Goal: Information Seeking & Learning: Check status

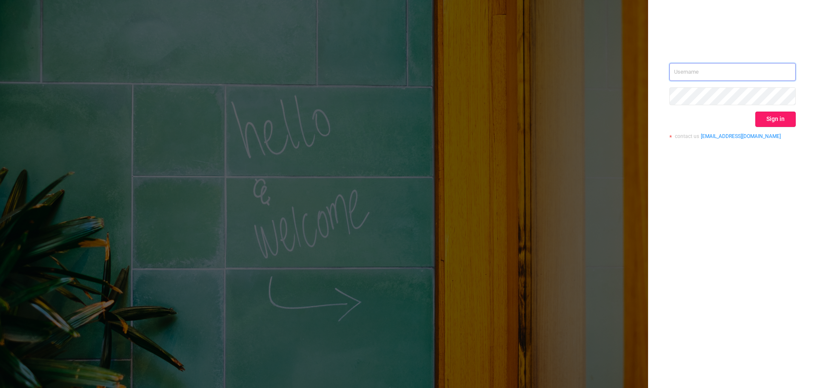
type input "[EMAIL_ADDRESS][DOMAIN_NAME]"
click at [767, 120] on button "Sign in" at bounding box center [775, 119] width 40 height 15
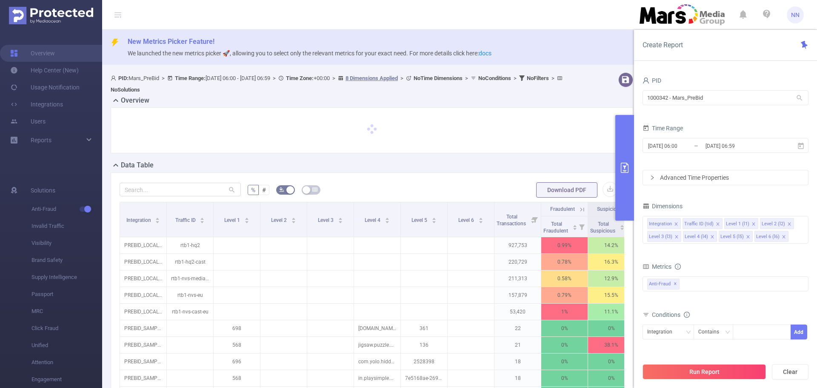
click at [741, 145] on input "2025-07-13 06:59" at bounding box center [739, 145] width 69 height 11
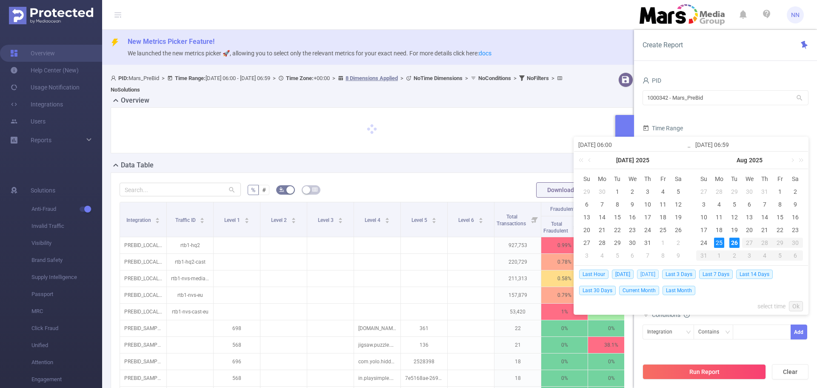
click at [650, 273] on span "[DATE]" at bounding box center [648, 273] width 22 height 9
type input "2025-08-25 00:00"
type input "2025-08-25 23:59"
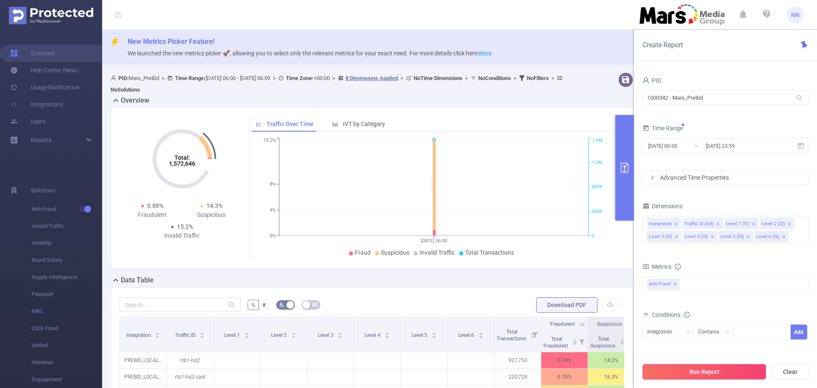
click at [703, 372] on button "Run Report" at bounding box center [704, 371] width 123 height 15
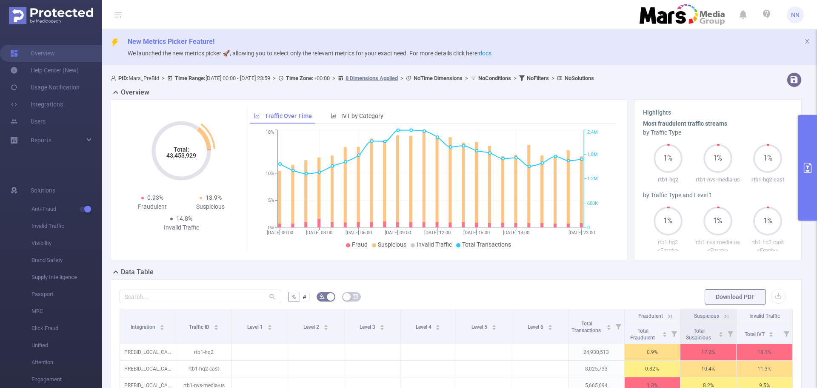
click at [177, 152] on tspan "Total:" at bounding box center [182, 149] width 16 height 7
click at [180, 156] on tspan "43,453,929" at bounding box center [181, 155] width 30 height 7
copy tspan "43,453,929"
drag, startPoint x: 806, startPoint y: 161, endPoint x: 800, endPoint y: 161, distance: 6.0
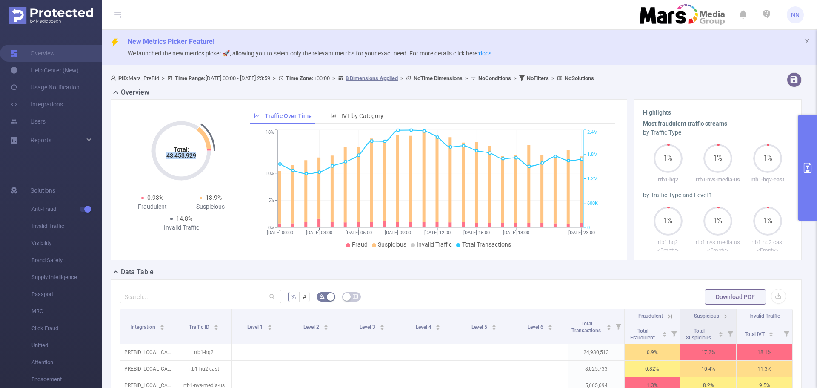
click at [805, 161] on button "primary" at bounding box center [807, 168] width 19 height 106
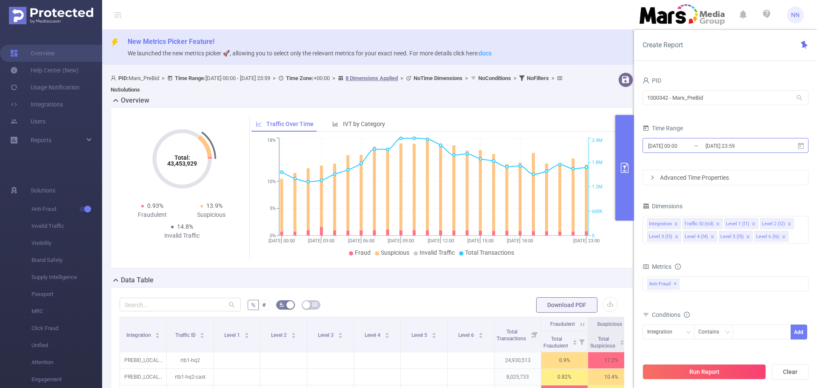
click at [731, 144] on input "2025-08-25 23:59" at bounding box center [739, 145] width 69 height 11
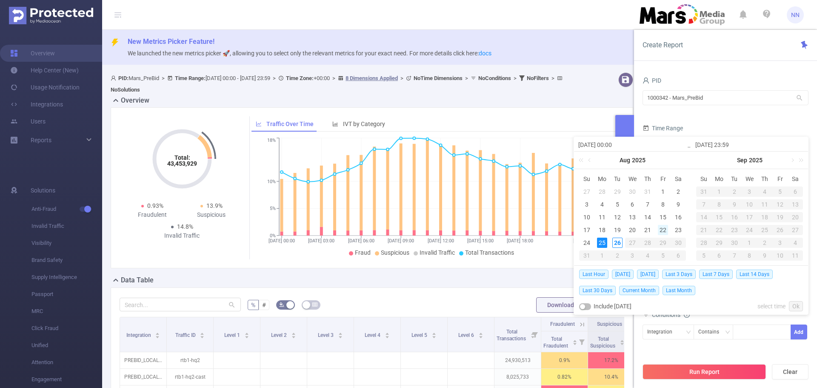
click at [661, 233] on div "22" at bounding box center [663, 230] width 10 height 10
type input "2025-08-22 00:00"
type input "2025-08-22 23:59"
type input "2025-08-22 00:00"
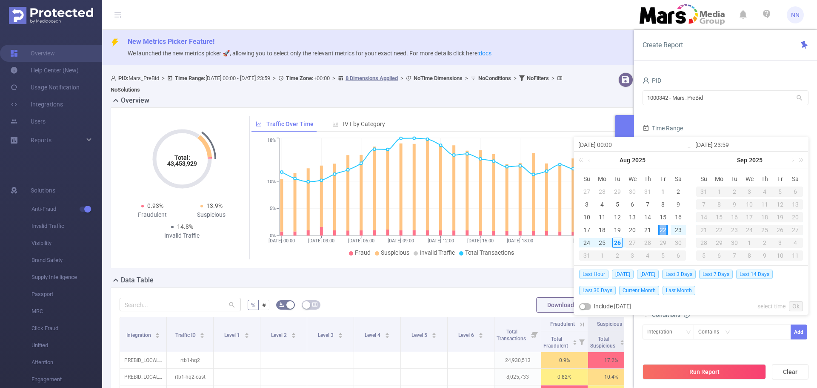
type input "2025-08-22 23:59"
click at [794, 302] on link "Ok" at bounding box center [796, 306] width 14 height 10
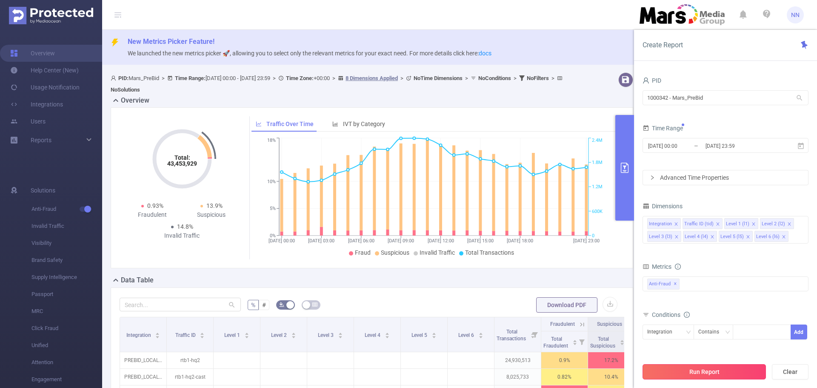
click at [702, 366] on button "Run Report" at bounding box center [704, 371] width 123 height 15
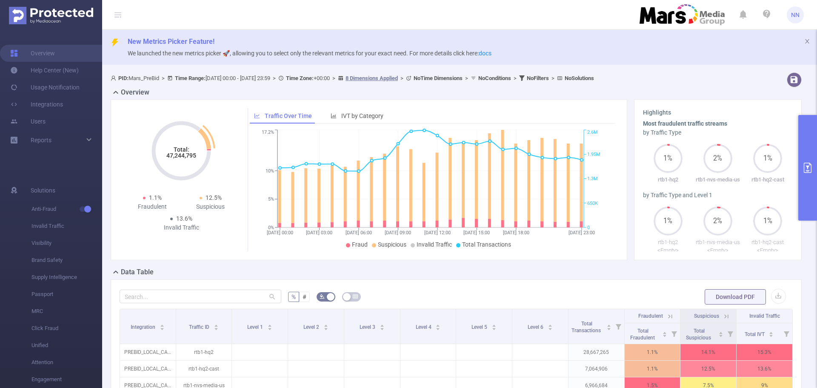
click at [180, 154] on tspan "47,244,795" at bounding box center [181, 155] width 30 height 7
copy tspan "47,244,795"
click at [813, 147] on button "primary" at bounding box center [807, 168] width 19 height 106
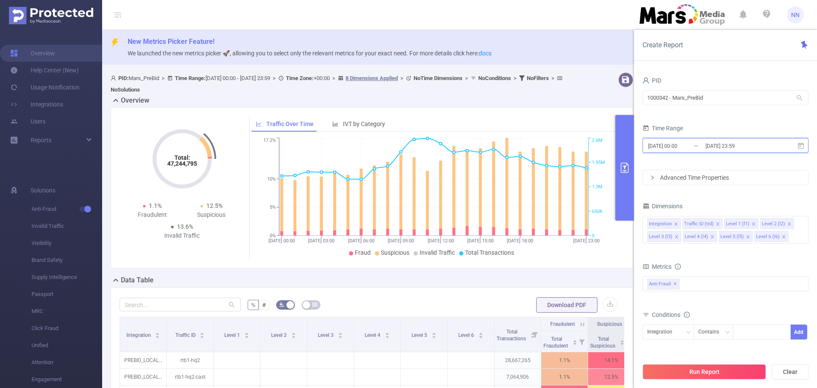
click at [728, 152] on span "2025-08-22 00:00 _ 2025-08-22 23:59" at bounding box center [726, 145] width 166 height 15
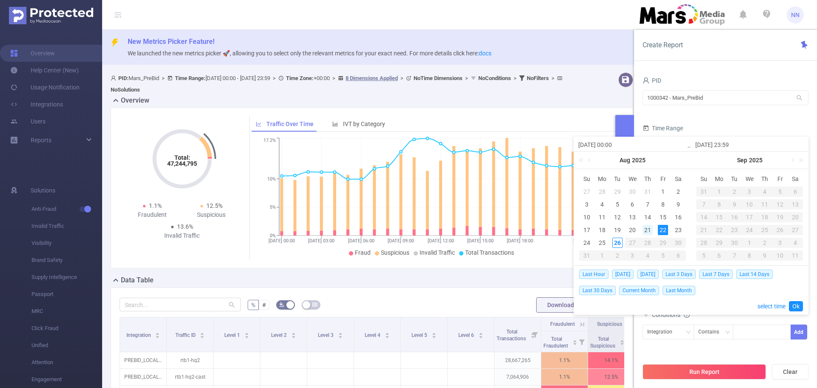
click at [648, 229] on div "21" at bounding box center [648, 230] width 10 height 10
type input "[DATE] 00:00"
type input "[DATE] 23:59"
type input "[DATE] 00:00"
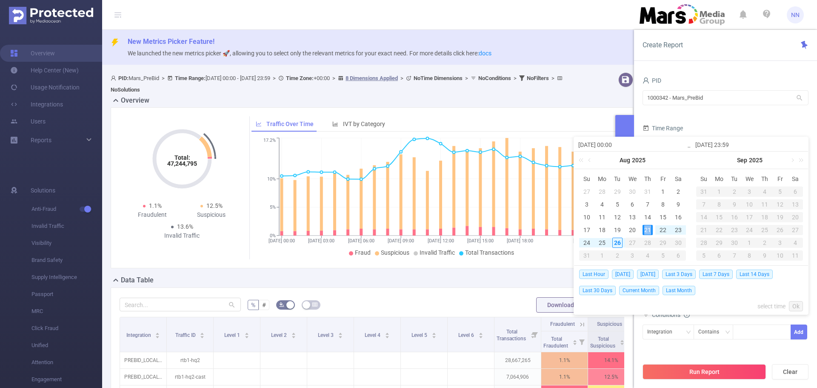
type input "[DATE] 23:59"
click at [802, 306] on link "Ok" at bounding box center [796, 306] width 14 height 10
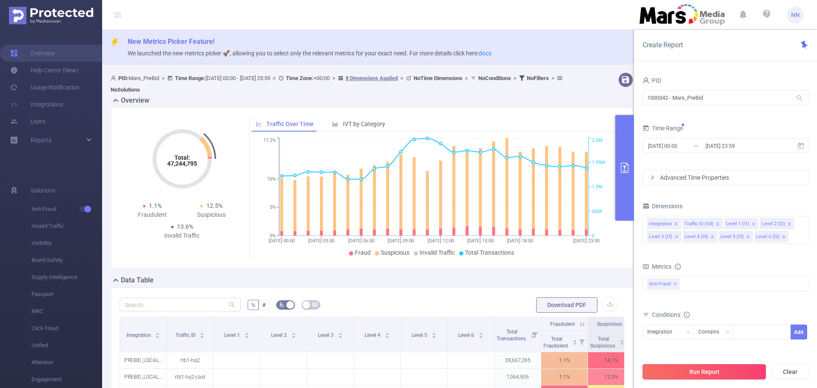
click at [684, 375] on button "Run Report" at bounding box center [704, 371] width 123 height 15
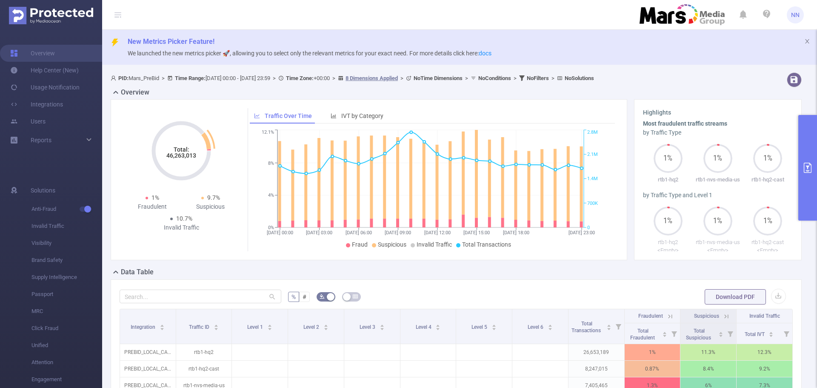
drag, startPoint x: 188, startPoint y: 160, endPoint x: 177, endPoint y: 157, distance: 11.0
click at [177, 157] on tspan "46,263,013" at bounding box center [181, 155] width 30 height 7
copy tspan "46,263,013"
click at [809, 152] on button "primary" at bounding box center [807, 168] width 19 height 106
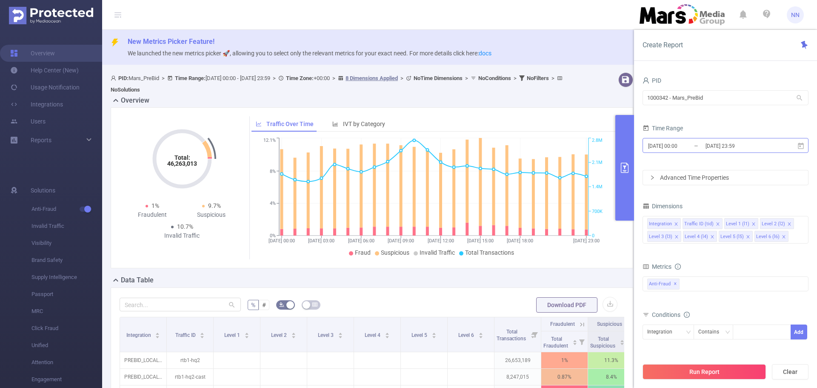
click at [679, 148] on input "[DATE] 00:00" at bounding box center [681, 145] width 69 height 11
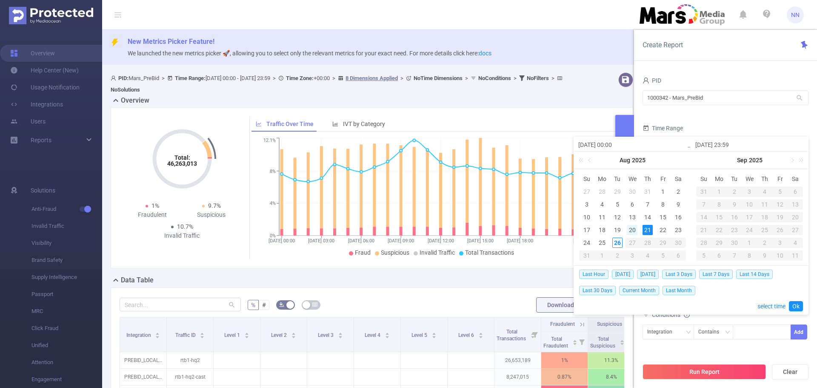
click at [634, 229] on div "20" at bounding box center [632, 230] width 10 height 10
type input "2025-08-20 00:00"
type input "2025-08-20 23:59"
type input "2025-08-20 00:00"
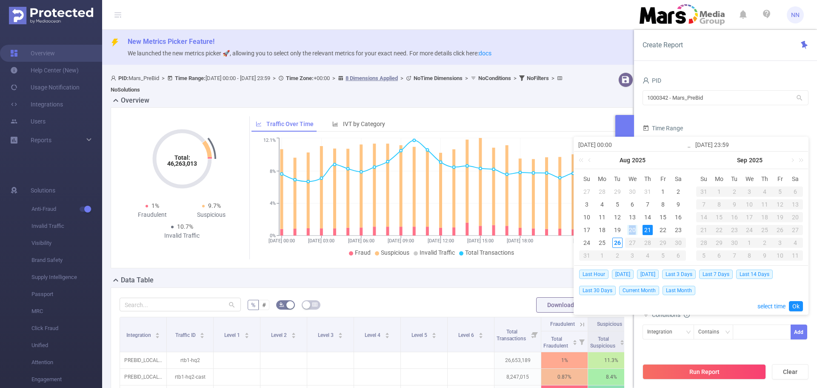
type input "2025-08-20 23:59"
click at [795, 307] on link "Ok" at bounding box center [796, 306] width 14 height 10
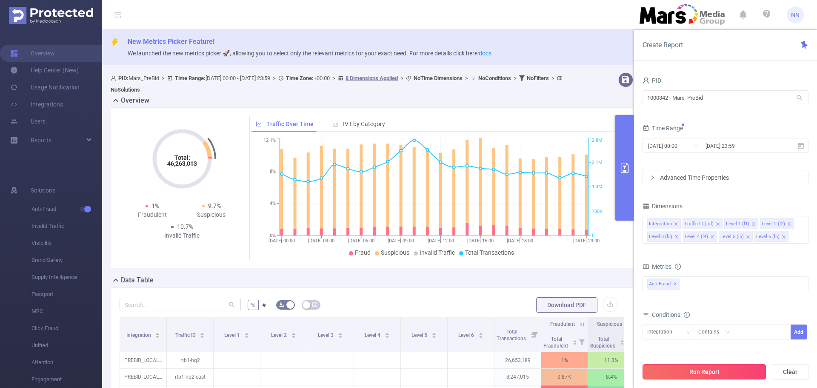
click at [702, 366] on button "Run Report" at bounding box center [704, 371] width 123 height 15
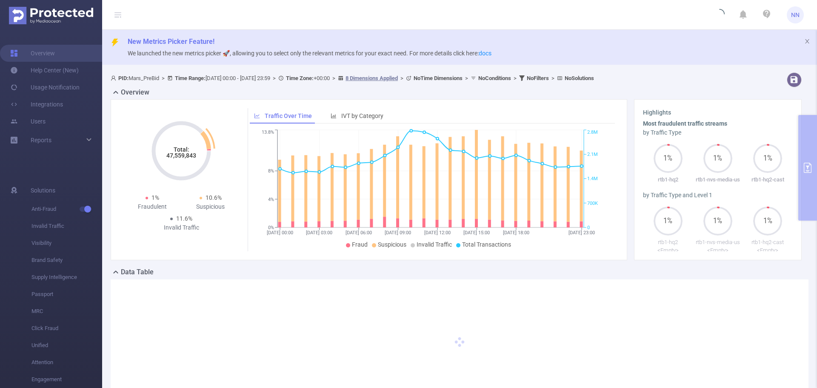
click at [186, 154] on tspan "47,559,843" at bounding box center [181, 155] width 30 height 7
copy tspan "47,559,843"
click at [804, 137] on div "PID: Mars_PreBid > Time Range: 2025-08-20 00:00 - 2025-08-20 23:59 > Time Zone:…" at bounding box center [459, 246] width 715 height 355
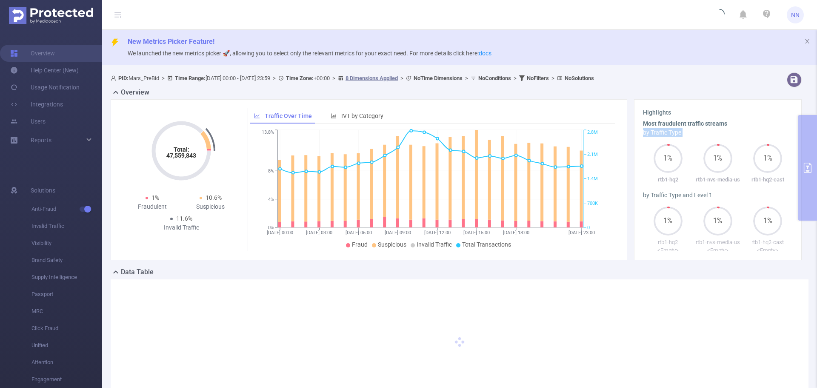
click at [804, 137] on div "PID: Mars_PreBid > Time Range: 2025-08-20 00:00 - 2025-08-20 23:59 > Time Zone:…" at bounding box center [459, 246] width 715 height 355
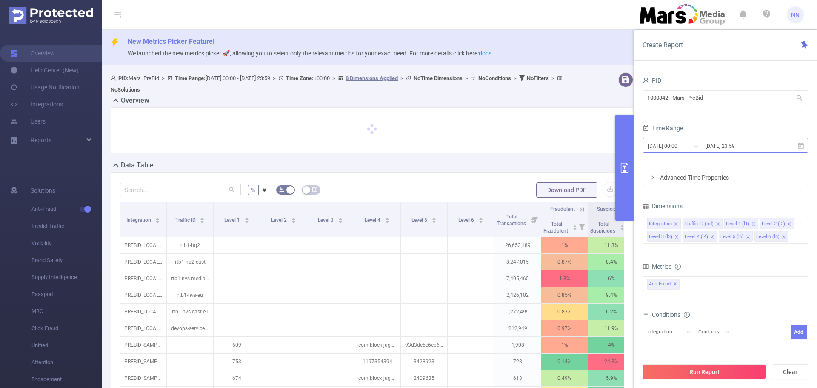
click at [757, 143] on input "[DATE] 23:59" at bounding box center [739, 145] width 69 height 11
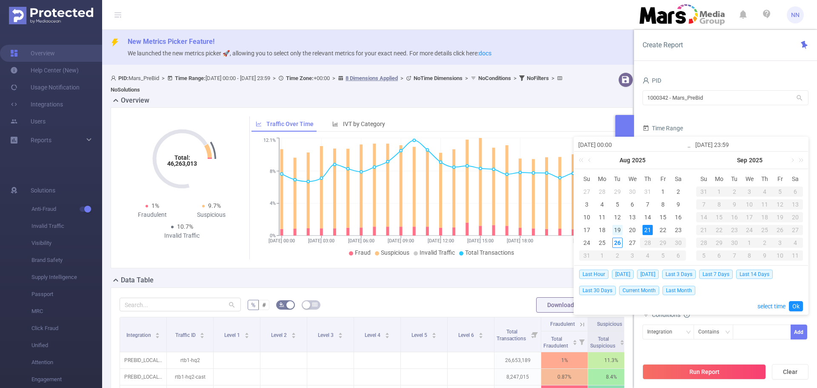
click at [618, 227] on div "19" at bounding box center [617, 230] width 10 height 10
click at [619, 228] on div "19" at bounding box center [617, 230] width 10 height 10
type input "[DATE] 00:00"
type input "[DATE] 23:59"
type input "[DATE] 00:00"
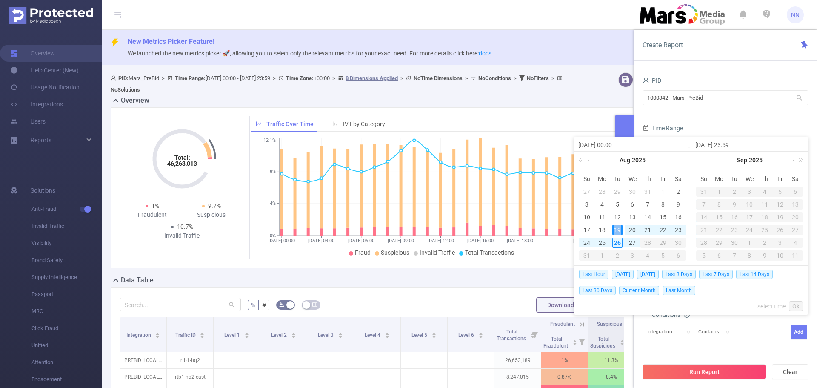
type input "[DATE] 23:59"
click at [801, 304] on link "Ok" at bounding box center [796, 306] width 14 height 10
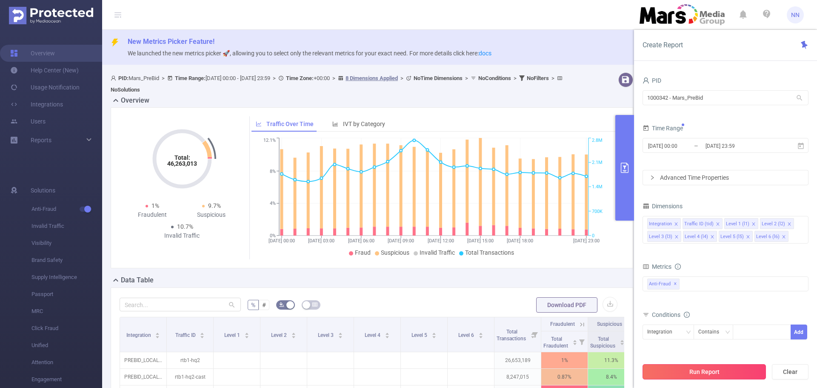
click at [727, 370] on button "Run Report" at bounding box center [704, 371] width 123 height 15
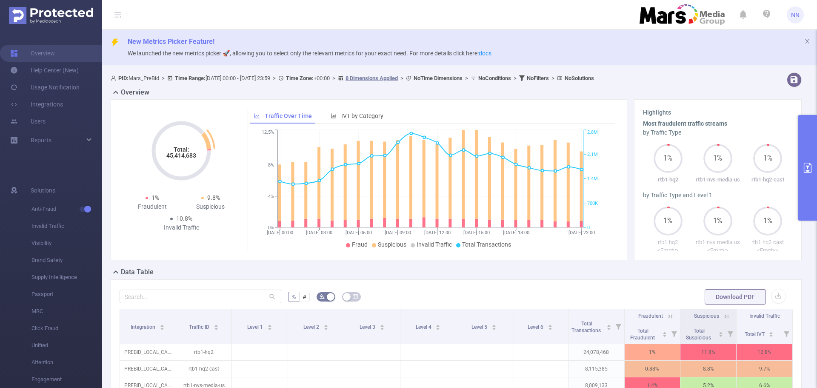
click at [184, 158] on tspan "45,414,683" at bounding box center [181, 155] width 30 height 7
copy tspan "45,414,683"
click at [804, 151] on button "primary" at bounding box center [807, 168] width 19 height 106
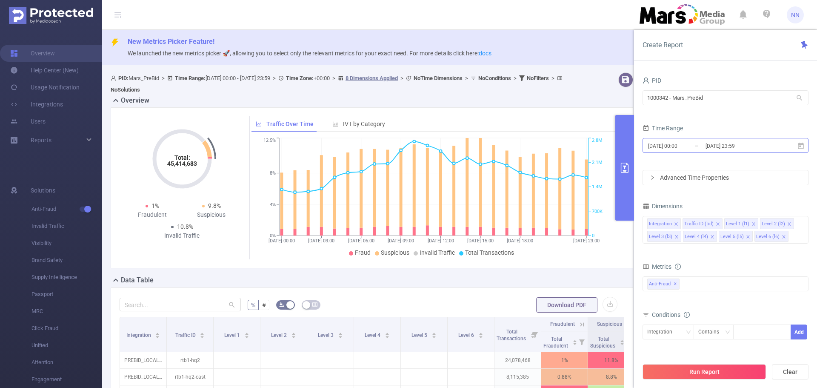
click at [731, 145] on input "[DATE] 23:59" at bounding box center [739, 145] width 69 height 11
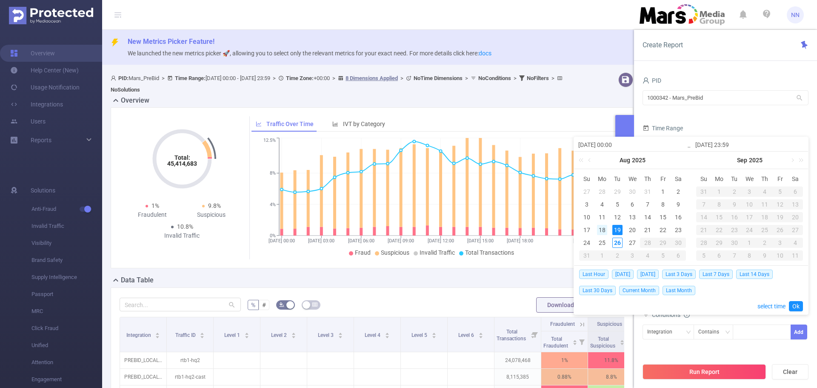
click at [605, 230] on div "18" at bounding box center [602, 230] width 10 height 10
type input "[DATE] 00:00"
type input "[DATE] 23:59"
type input "[DATE] 00:00"
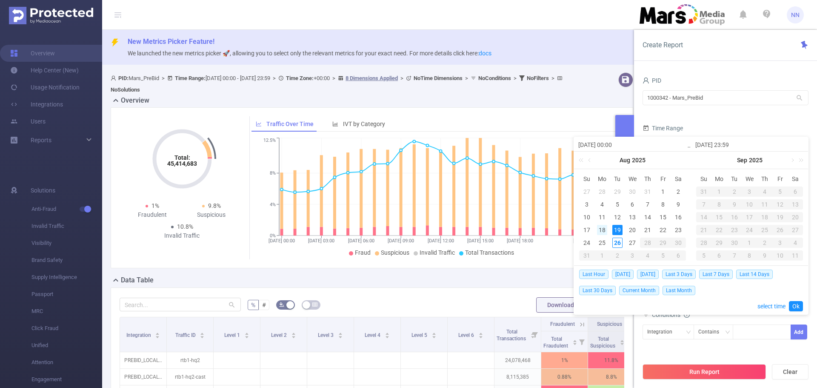
type input "[DATE] 23:59"
click at [801, 308] on link "Ok" at bounding box center [796, 306] width 14 height 10
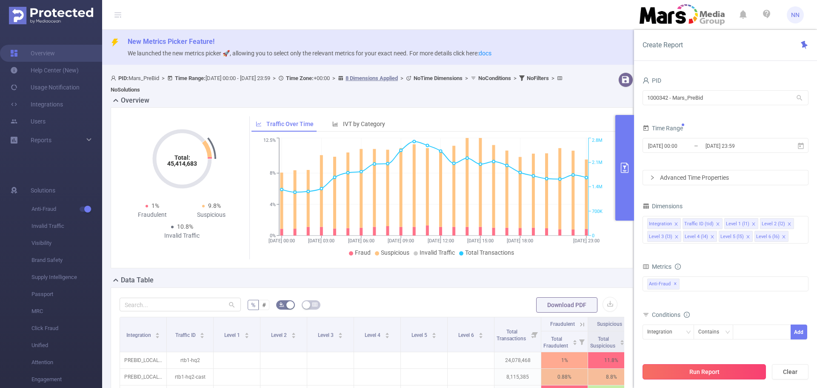
click at [727, 373] on button "Run Report" at bounding box center [704, 371] width 123 height 15
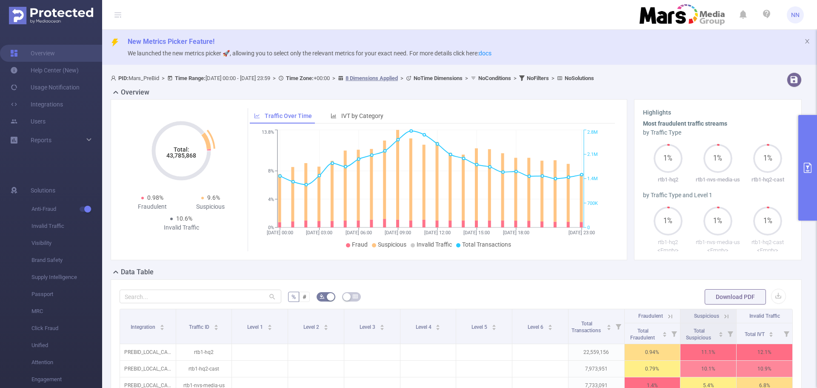
click at [171, 158] on tspan "43,785,868" at bounding box center [181, 155] width 30 height 7
copy tspan "43,785,868"
click at [809, 168] on icon "primary" at bounding box center [808, 168] width 10 height 10
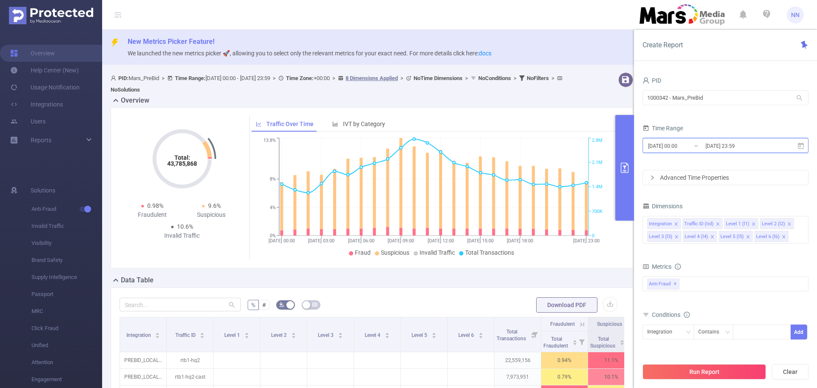
click at [689, 138] on span "[DATE] 00:00 _ [DATE] 23:59" at bounding box center [726, 145] width 166 height 15
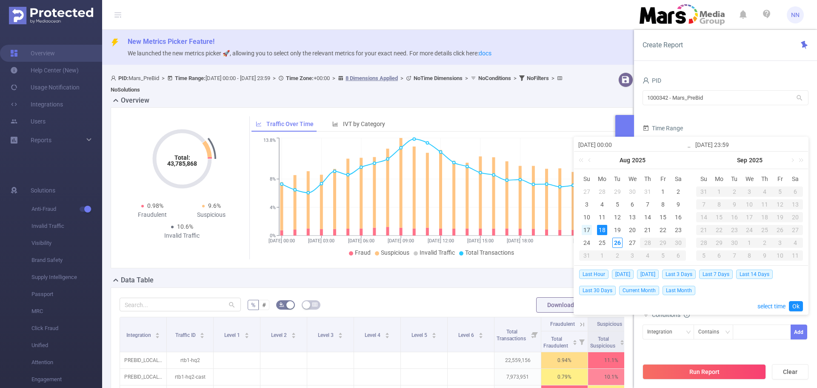
click at [585, 230] on div "17" at bounding box center [587, 230] width 10 height 10
click at [584, 230] on div "17" at bounding box center [587, 230] width 10 height 10
type input "[DATE] 00:00"
type input "[DATE] 23:59"
type input "[DATE] 00:00"
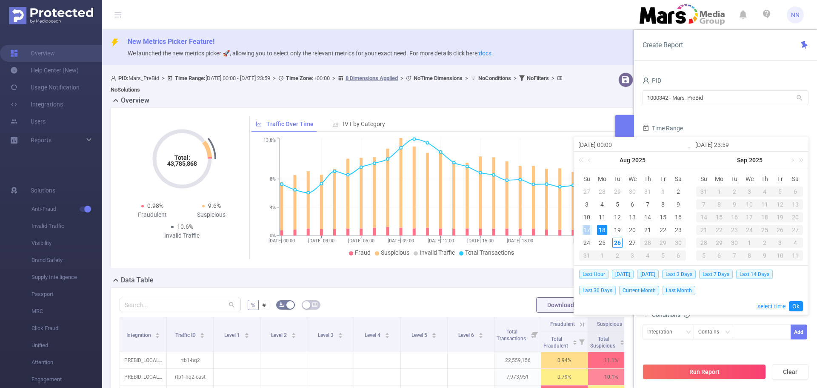
type input "[DATE] 23:59"
click at [798, 303] on link "Ok" at bounding box center [796, 306] width 14 height 10
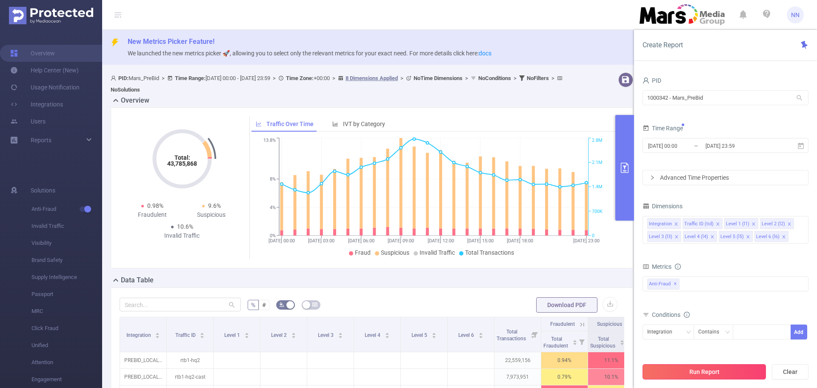
click at [680, 372] on button "Run Report" at bounding box center [704, 371] width 123 height 15
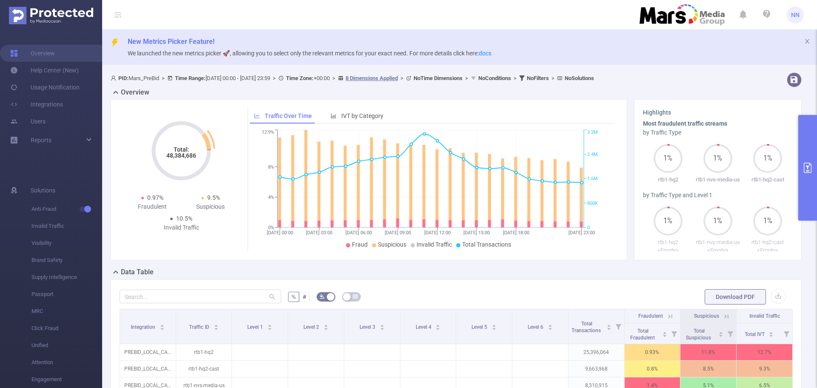
click at [180, 155] on tspan "48,384,686" at bounding box center [181, 155] width 30 height 7
click at [812, 154] on button "primary" at bounding box center [807, 168] width 19 height 106
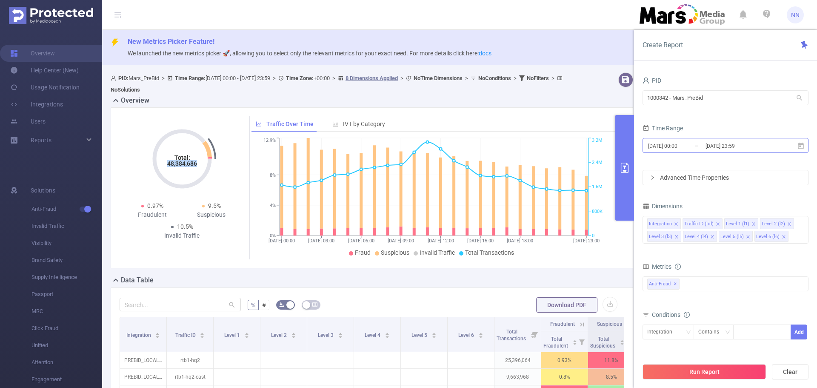
click at [691, 149] on input "[DATE] 00:00" at bounding box center [681, 145] width 69 height 11
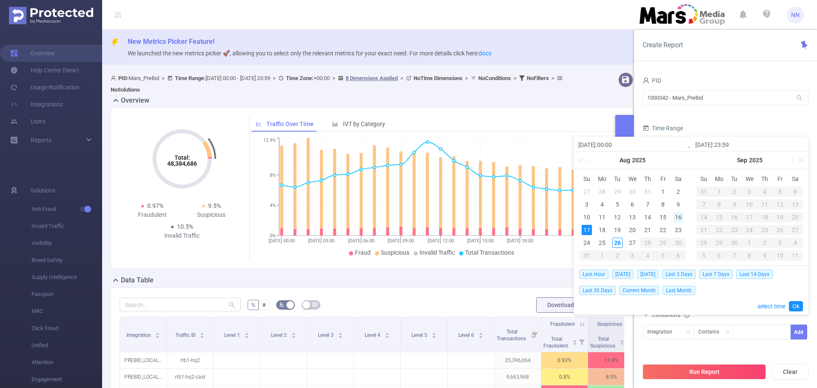
click at [681, 214] on div "16" at bounding box center [678, 217] width 10 height 10
type input "[DATE] 00:00"
type input "[DATE] 23:59"
type input "[DATE] 00:00"
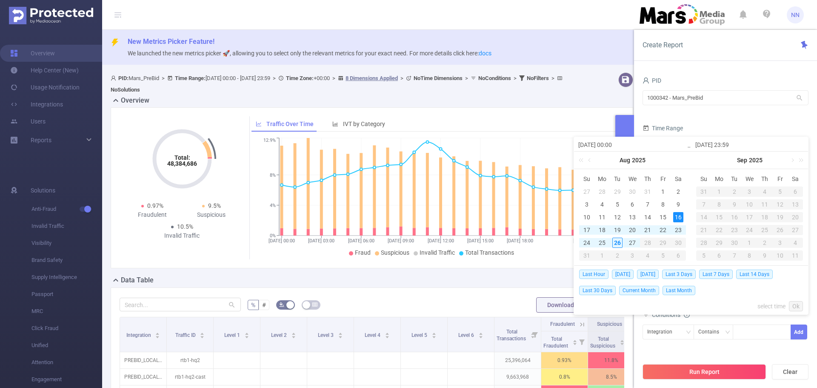
type input "[DATE] 23:59"
click at [797, 304] on link "Ok" at bounding box center [796, 306] width 14 height 10
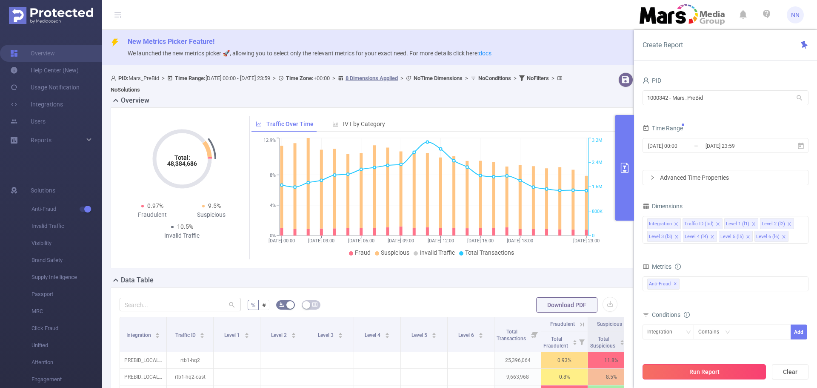
click at [714, 368] on button "Run Report" at bounding box center [704, 371] width 123 height 15
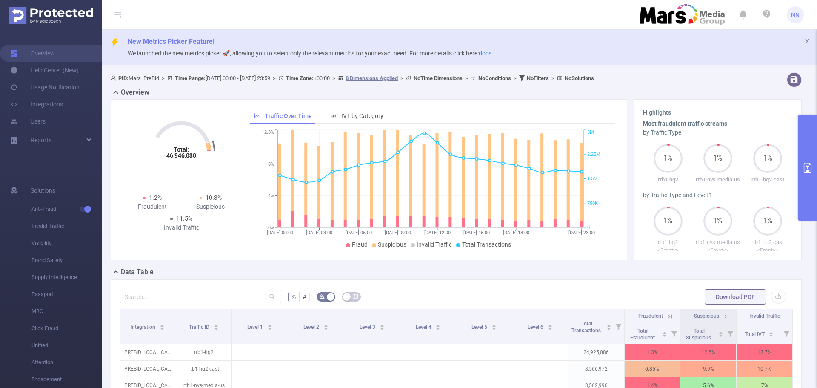
click at [179, 156] on tspan "46,946,030" at bounding box center [181, 155] width 30 height 7
copy tspan "46,946,030"
click at [797, 172] on div "Highlights Most fraudulent traffic streams by Traffic Type 1% rtb1-hq2 1% rtb1-…" at bounding box center [718, 179] width 174 height 161
click at [807, 169] on icon "primary" at bounding box center [808, 168] width 10 height 10
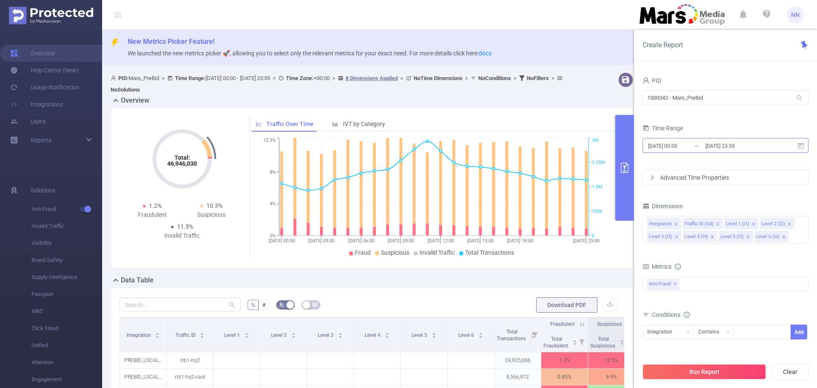
click at [732, 149] on input "[DATE] 23:59" at bounding box center [739, 145] width 69 height 11
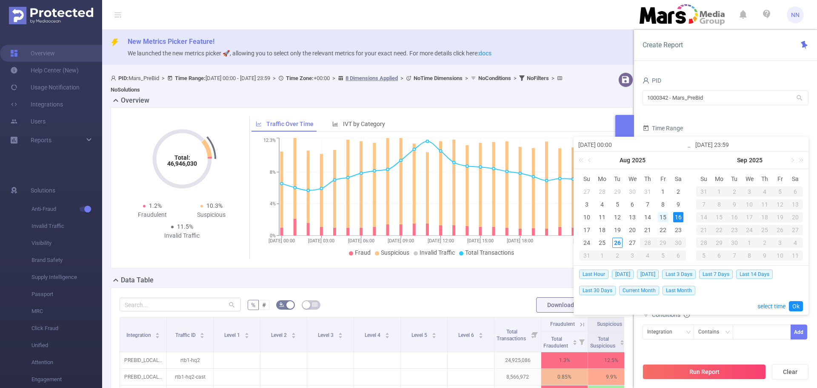
click at [662, 218] on div "15" at bounding box center [663, 217] width 10 height 10
type input "[DATE] 00:00"
type input "[DATE] 23:59"
type input "[DATE] 00:00"
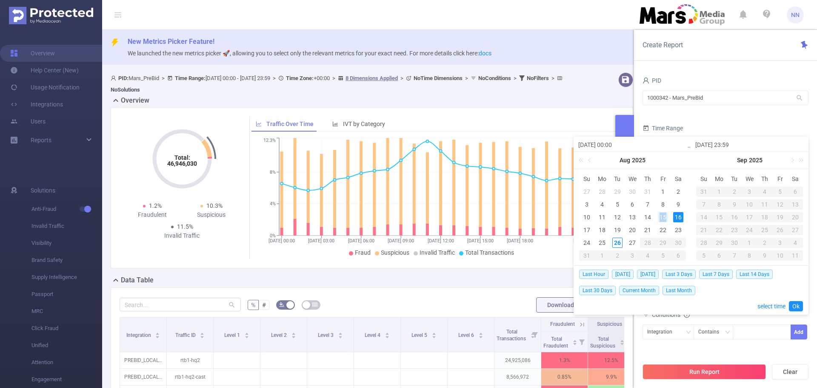
type input "[DATE] 23:59"
click at [797, 306] on link "Ok" at bounding box center [796, 306] width 14 height 10
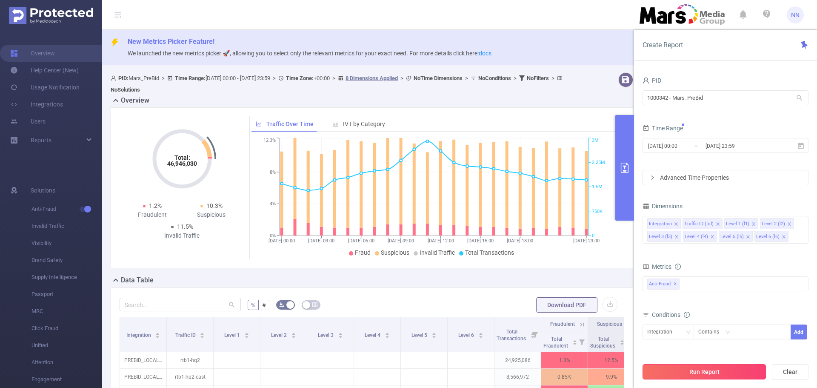
click at [723, 370] on button "Run Report" at bounding box center [704, 371] width 123 height 15
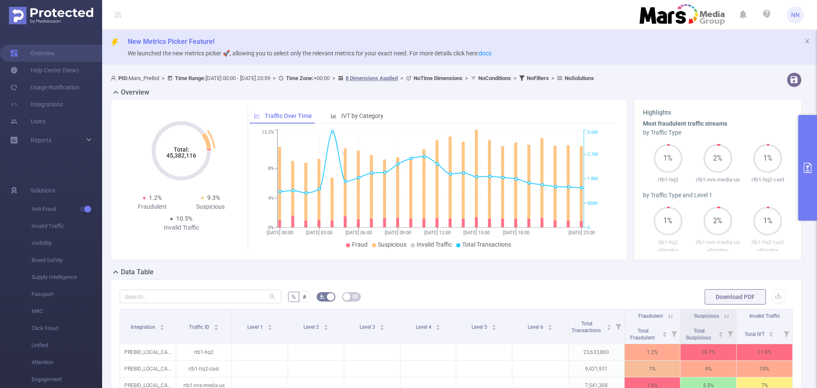
click at [172, 156] on tspan "45,382,116" at bounding box center [181, 155] width 30 height 7
copy tspan "45,382,116"
click at [810, 162] on button "primary" at bounding box center [807, 168] width 19 height 106
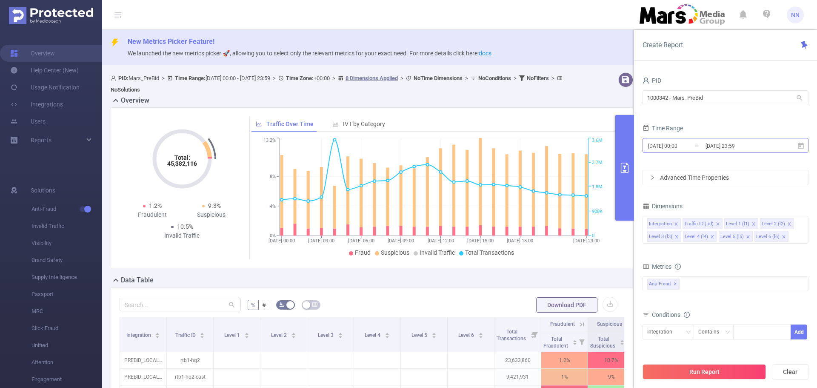
click at [755, 149] on input "[DATE] 23:59" at bounding box center [739, 145] width 69 height 11
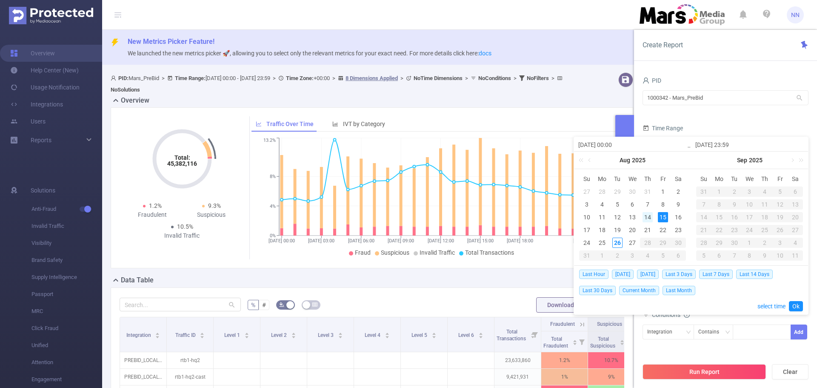
click at [653, 214] on td "14" at bounding box center [647, 217] width 15 height 13
click at [652, 214] on div "14" at bounding box center [648, 217] width 10 height 10
type input "[DATE] 00:00"
type input "[DATE] 23:59"
type input "[DATE] 00:00"
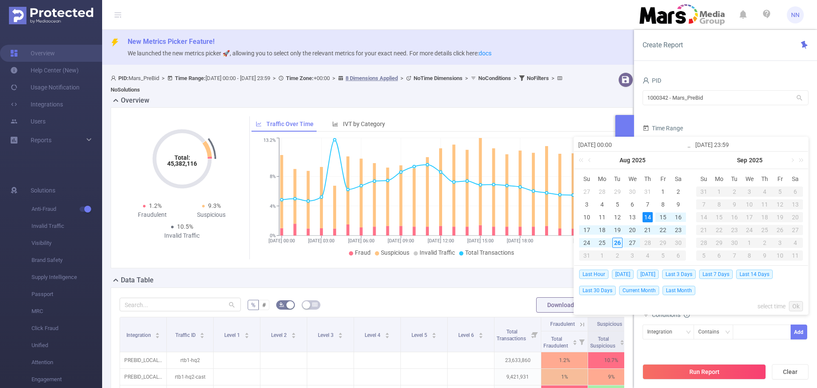
type input "[DATE] 23:59"
click at [652, 214] on div "14" at bounding box center [648, 217] width 10 height 10
click at [795, 307] on link "Ok" at bounding box center [796, 306] width 14 height 10
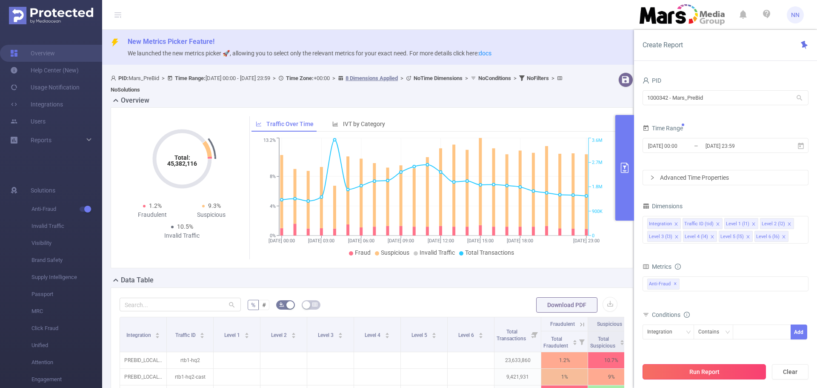
click at [686, 369] on button "Run Report" at bounding box center [704, 371] width 123 height 15
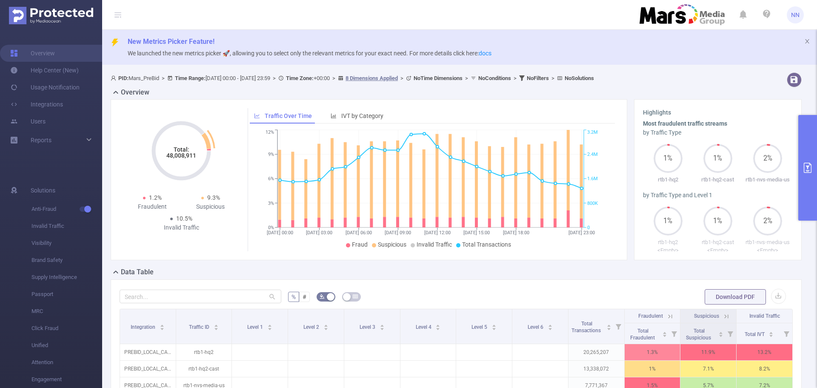
click at [186, 157] on tspan "48,008,911" at bounding box center [181, 155] width 30 height 7
copy tspan "48,008,911"
click at [792, 20] on span "NN" at bounding box center [795, 14] width 9 height 17
click at [754, 62] on link "Logout" at bounding box center [758, 68] width 94 height 12
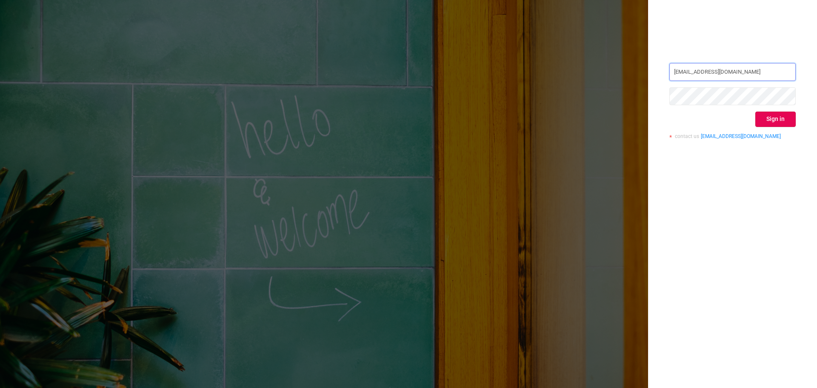
click at [737, 79] on input "[EMAIL_ADDRESS][DOMAIN_NAME]" at bounding box center [732, 72] width 126 height 18
click at [736, 77] on input "[EMAIL_ADDRESS][DOMAIN_NAME]" at bounding box center [732, 72] width 126 height 18
type input "[EMAIL_ADDRESS][DOMAIN_NAME]"
click at [769, 118] on button "Sign in" at bounding box center [775, 119] width 40 height 15
